Goal: Task Accomplishment & Management: Complete application form

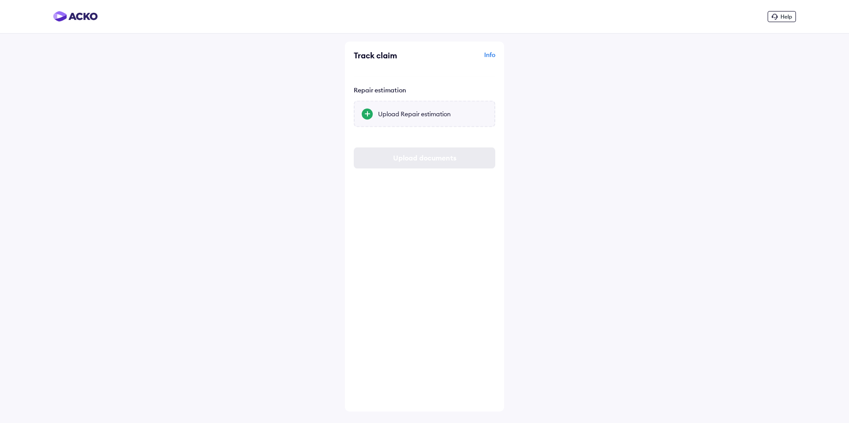
click at [380, 112] on div "Upload Repair estimation" at bounding box center [432, 113] width 109 height 9
click at [0, 0] on input "Upload Repair estimation" at bounding box center [0, 0] width 0 height 0
click at [488, 54] on div "Info" at bounding box center [461, 58] width 69 height 17
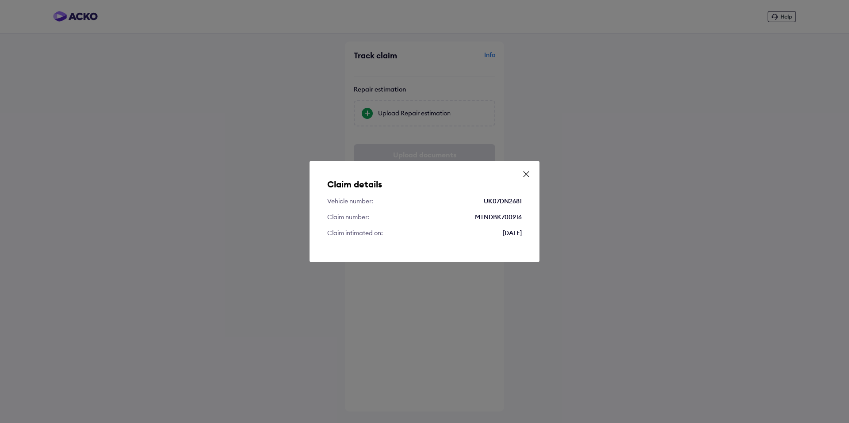
click at [532, 172] on div "Claim details Vehicle number: UK07DN2681 Claim number: MTNDBK700916 Claim intim…" at bounding box center [424, 211] width 230 height 101
click at [529, 173] on icon at bounding box center [526, 174] width 9 height 9
